Goal: Navigation & Orientation: Understand site structure

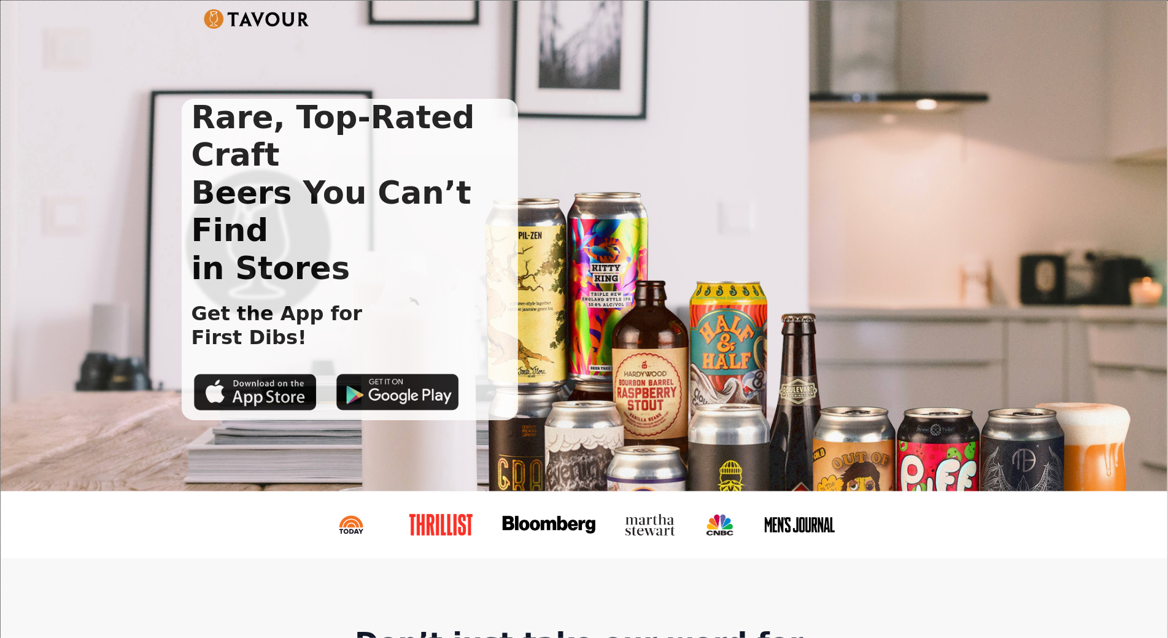
click at [80, 69] on div "Rare, Top-Rated Craft Beers You Can’t Find in Stores Get the App for First Dibs!" at bounding box center [584, 246] width 1166 height 491
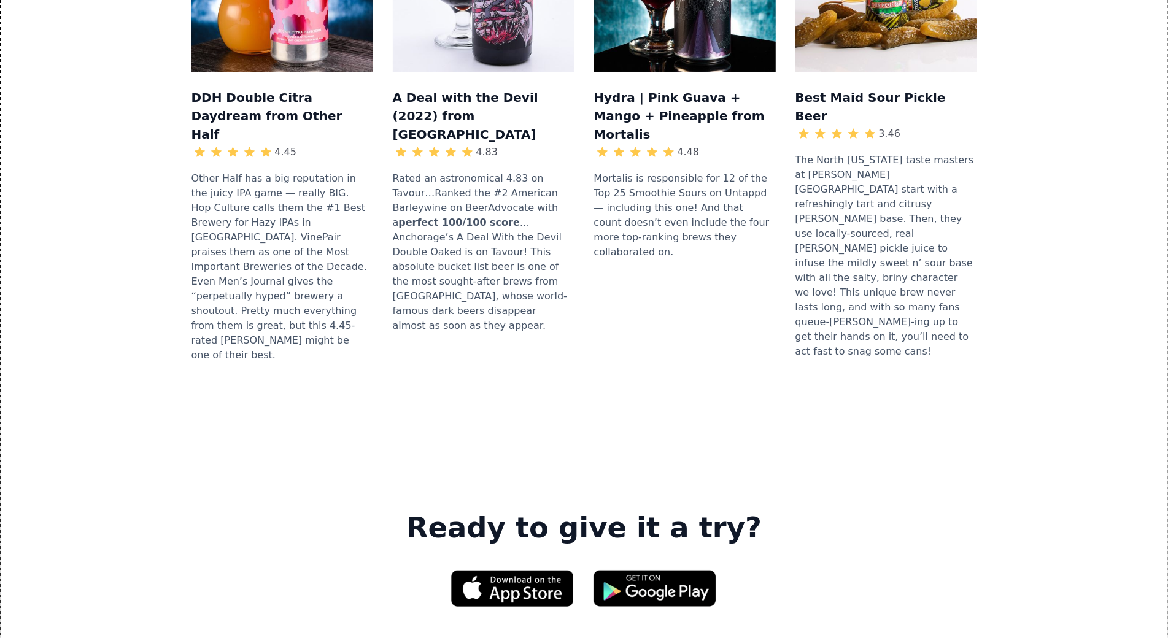
scroll to position [1557, 0]
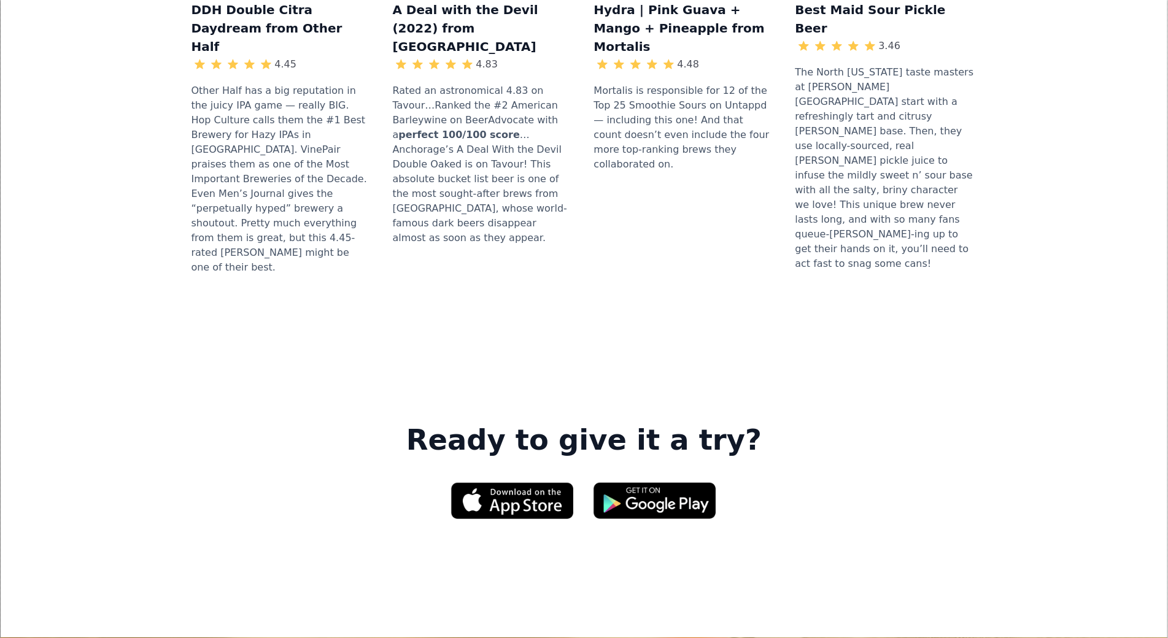
click at [80, 69] on div "DDH Double Citra Daydream from Other Half 4.45 Other Half has a big reputation …" at bounding box center [583, 44] width 1127 height 562
click at [88, 79] on div "DDH Double Citra Daydream from Other Half 4.45 Other Half has a big reputation …" at bounding box center [583, 44] width 1127 height 562
click at [117, 67] on div "DDH Double Citra Daydream from Other Half 4.45 Other Half has a big reputation …" at bounding box center [583, 44] width 1127 height 562
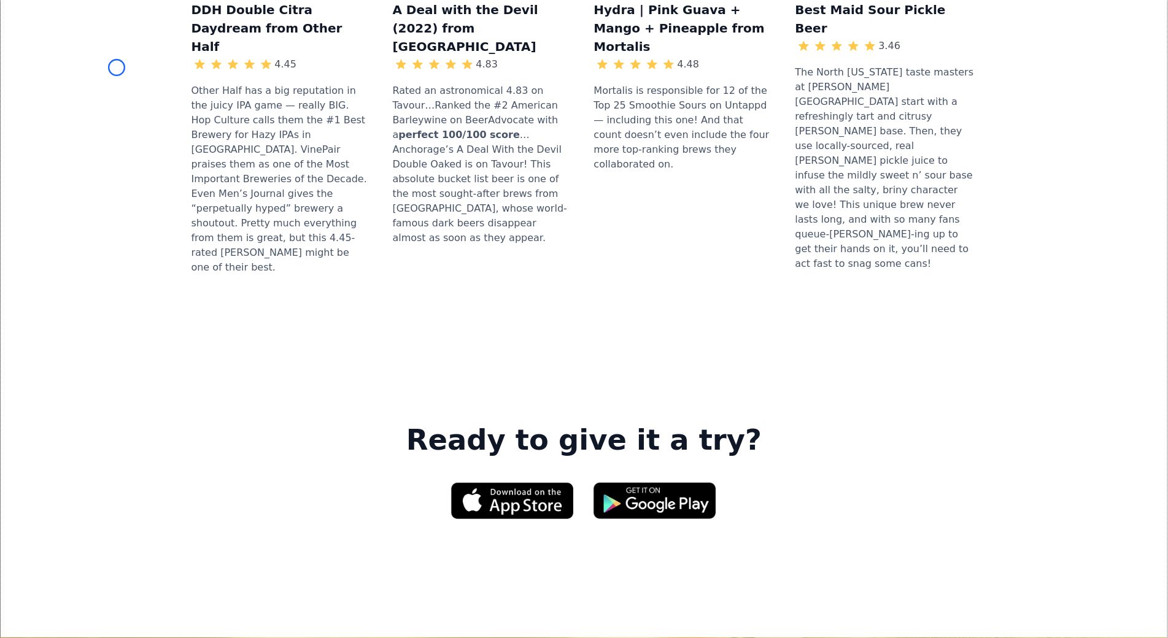
scroll to position [1802, 0]
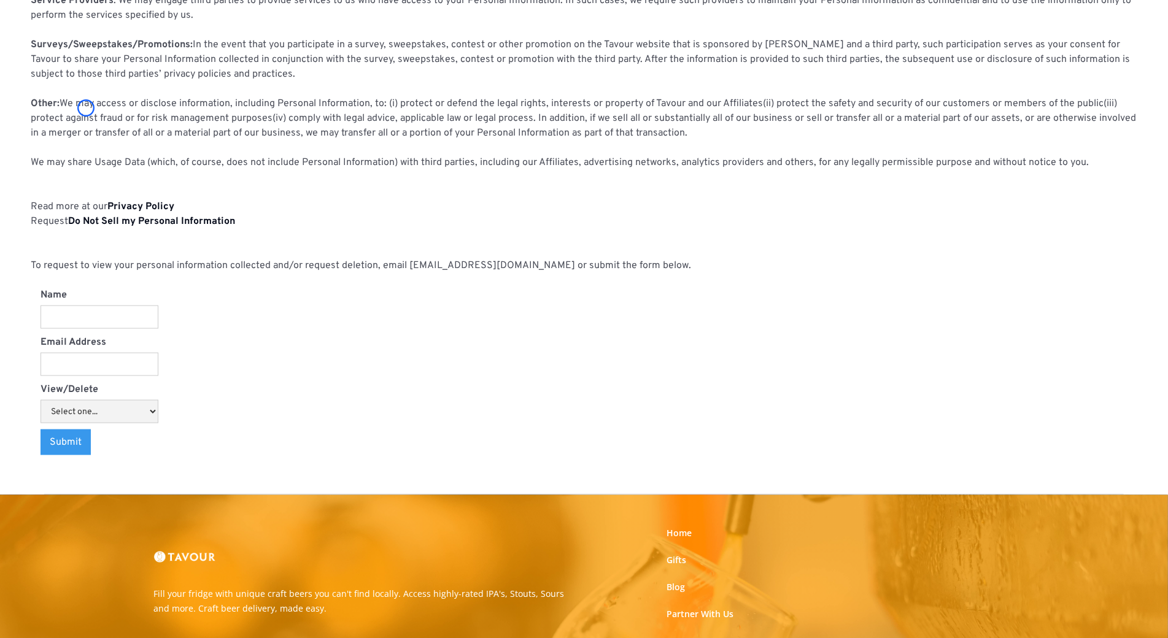
scroll to position [1075, 0]
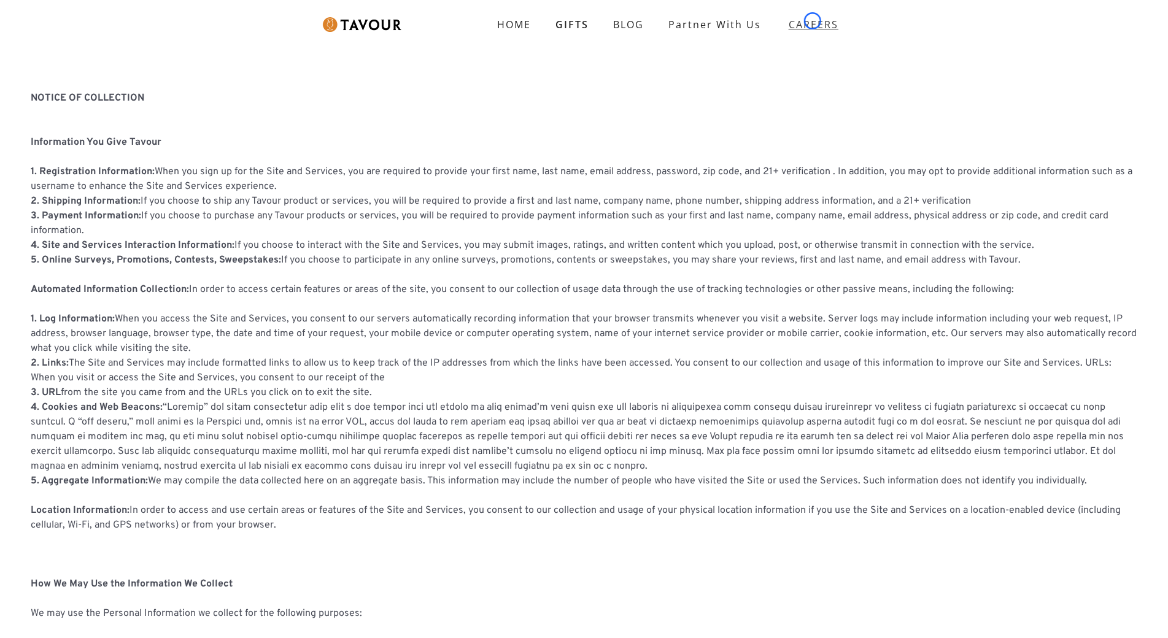
click at [812, 21] on strong "CAREERS" at bounding box center [813, 24] width 50 height 25
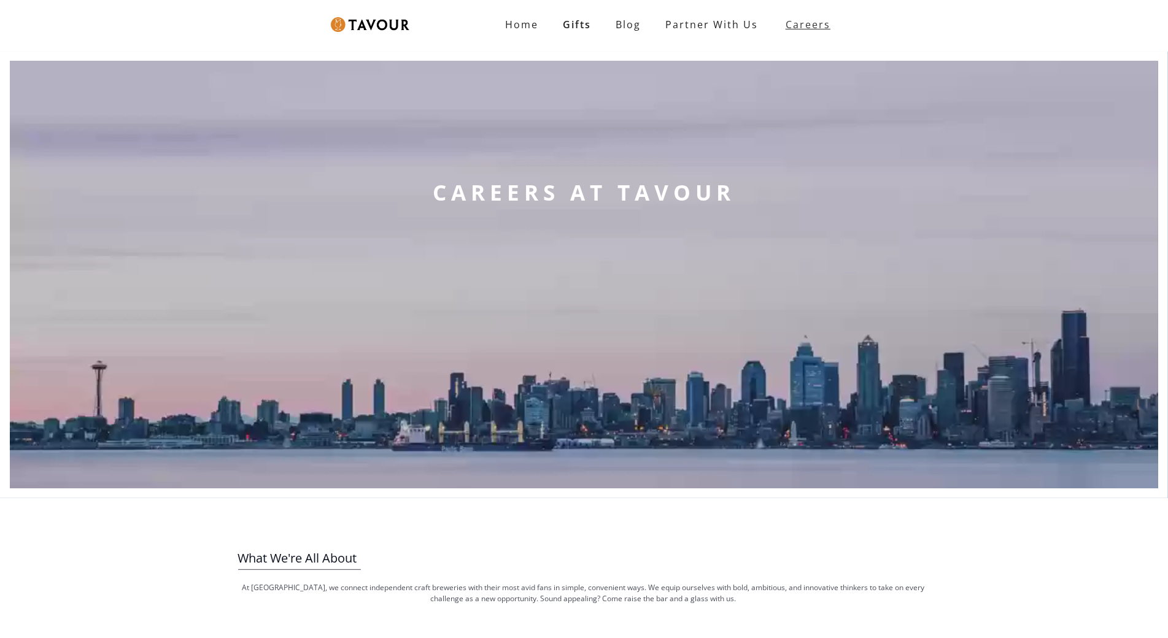
click at [812, 21] on strong "Careers" at bounding box center [807, 24] width 45 height 25
click at [119, 79] on video at bounding box center [584, 274] width 1148 height 427
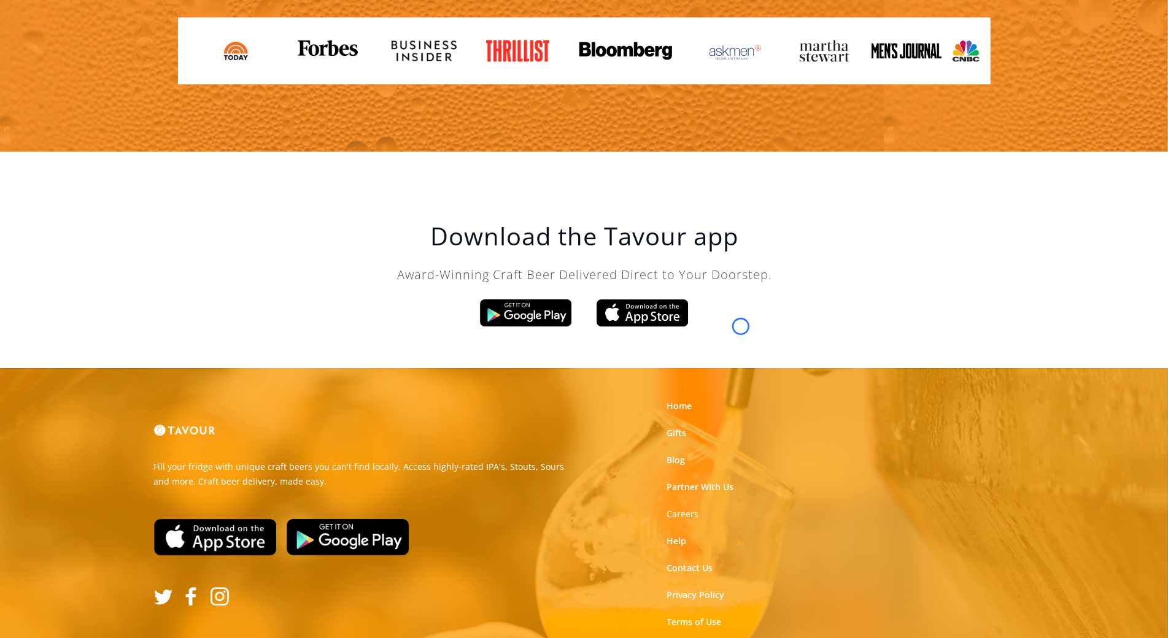
scroll to position [2044, 0]
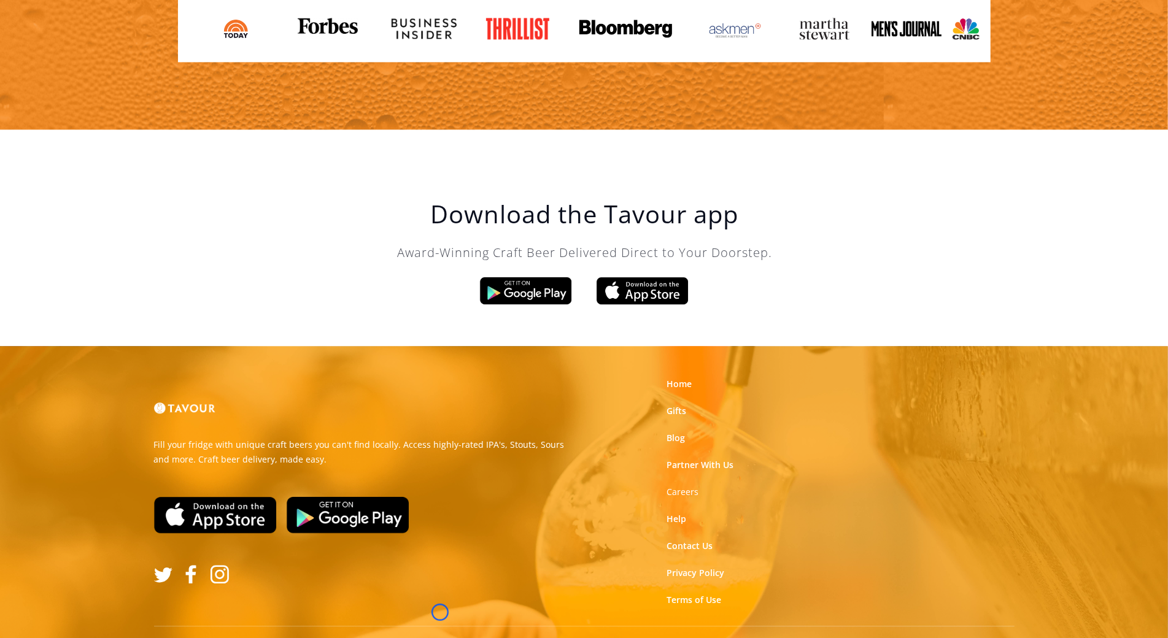
click at [119, 79] on div "As Featured In" at bounding box center [584, 23] width 1168 height 211
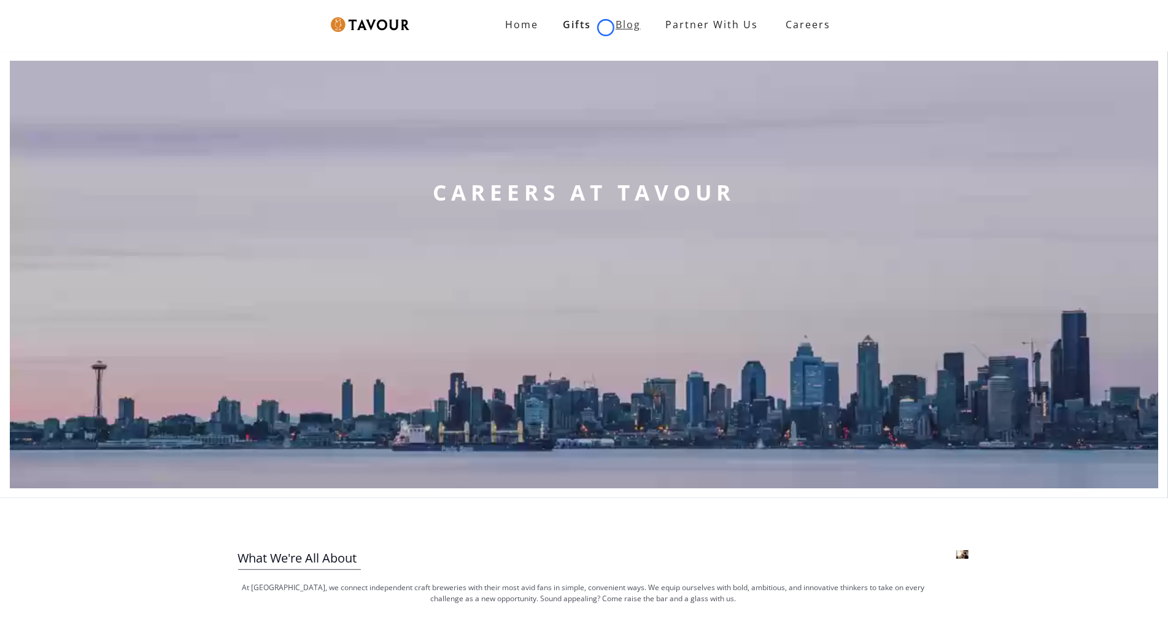
click at [606, 28] on link "Blog" at bounding box center [628, 24] width 50 height 25
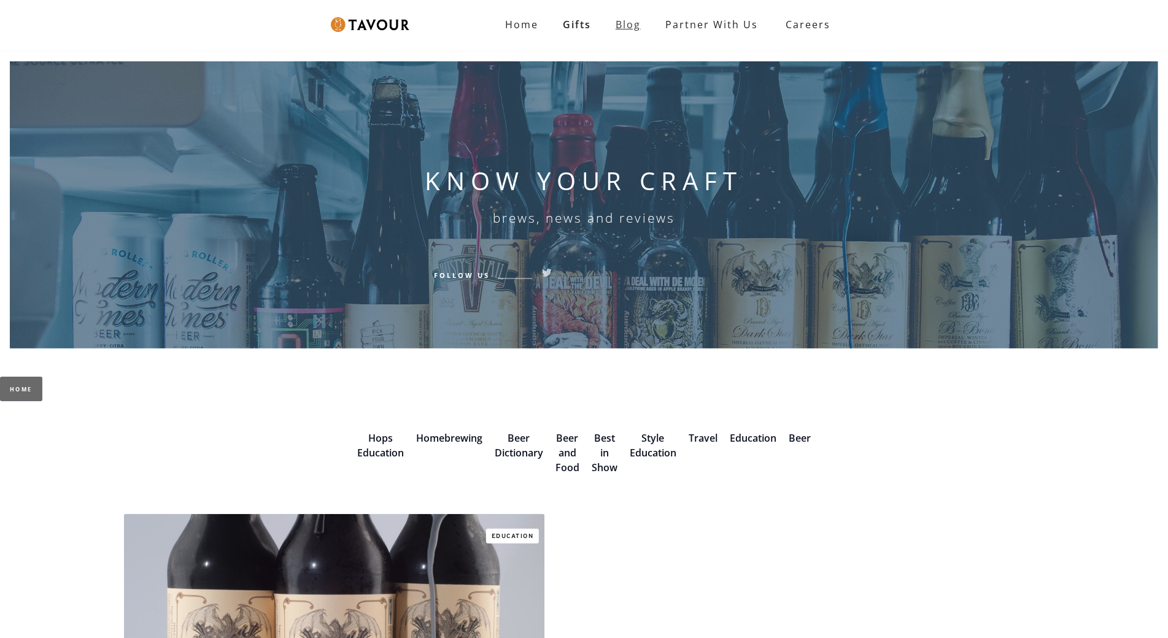
click at [606, 28] on link "Blog" at bounding box center [628, 24] width 50 height 25
click at [79, 98] on div "KNOW YOUR CRAFT brews, news and reviews Follow Us" at bounding box center [584, 205] width 1168 height 307
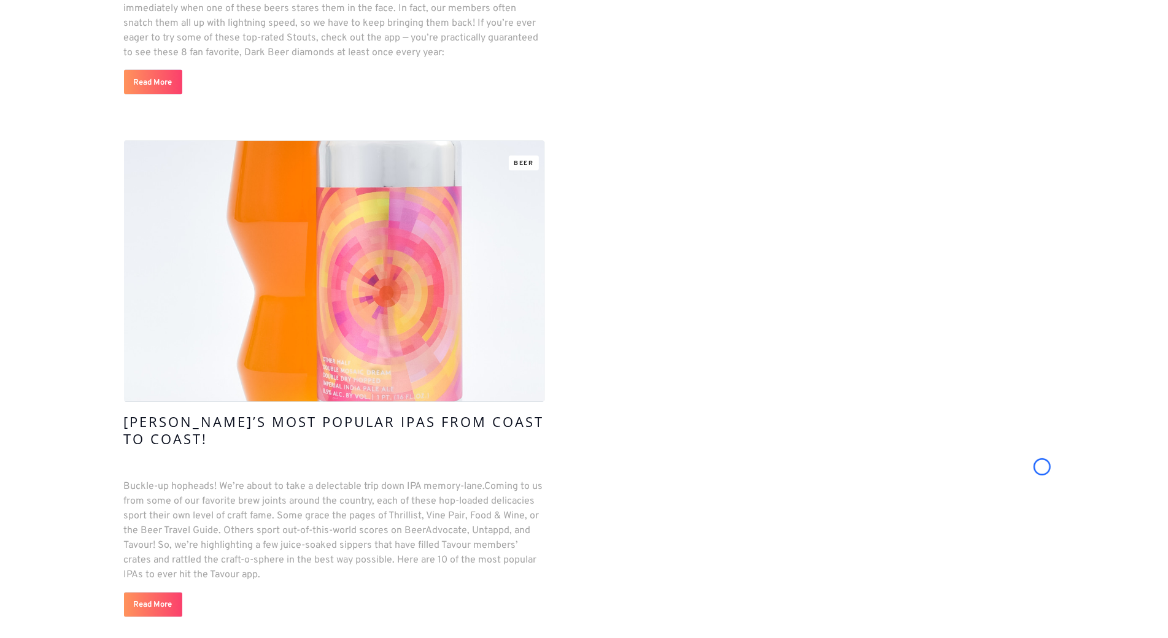
scroll to position [8410, 0]
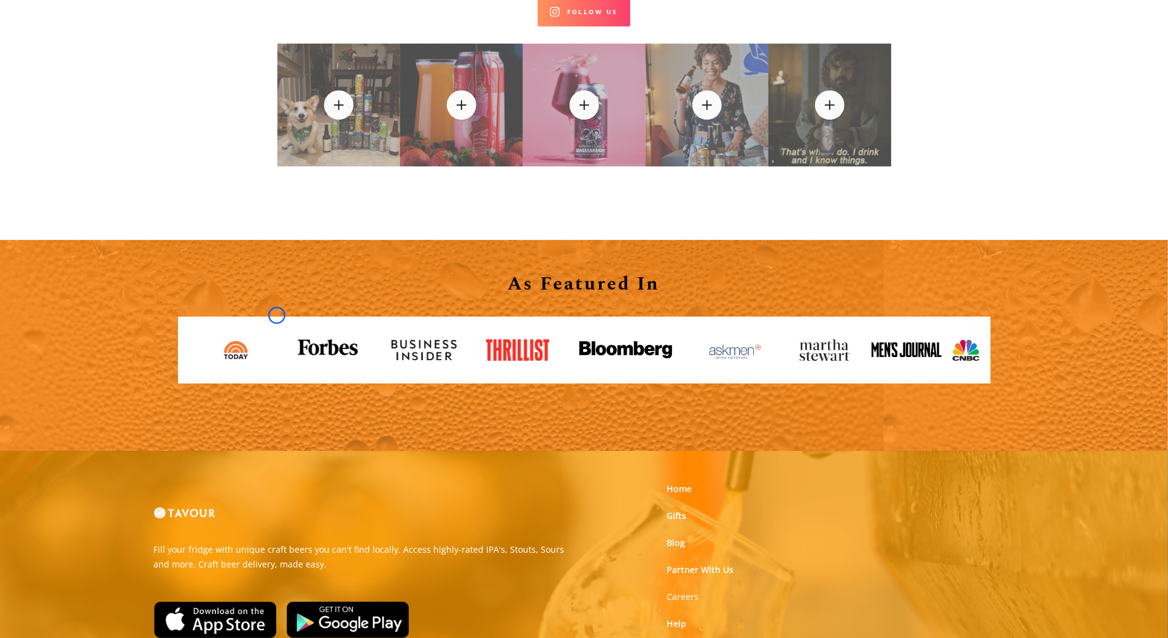
click at [277, 329] on link at bounding box center [240, 349] width 85 height 41
